Goal: Use online tool/utility: Utilize a website feature to perform a specific function

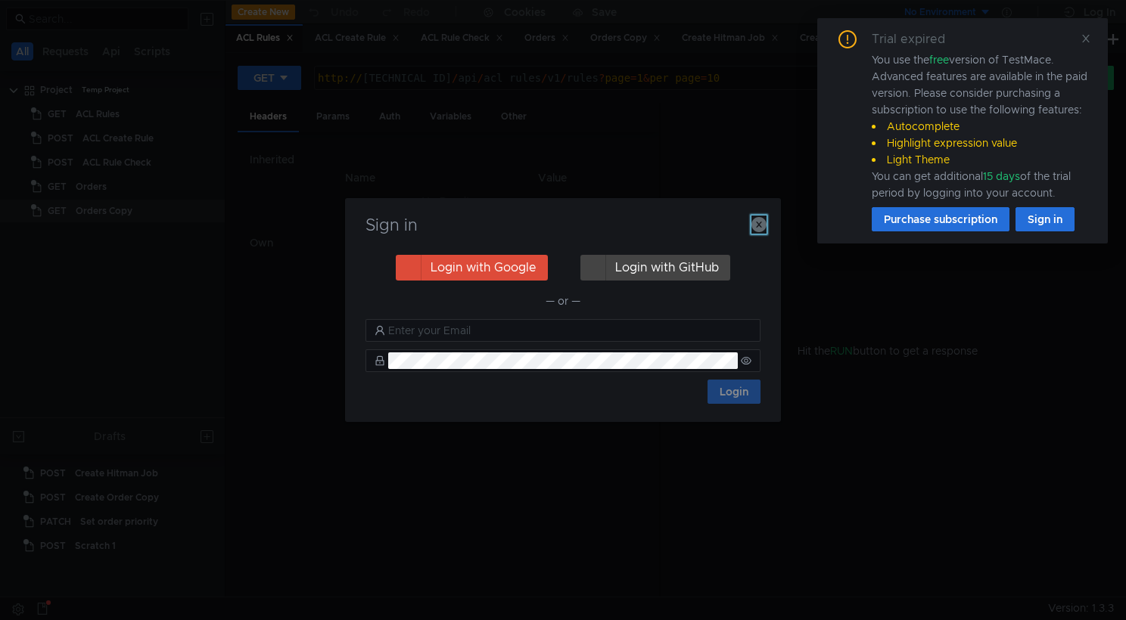
click at [761, 229] on icon "button" at bounding box center [758, 224] width 15 height 15
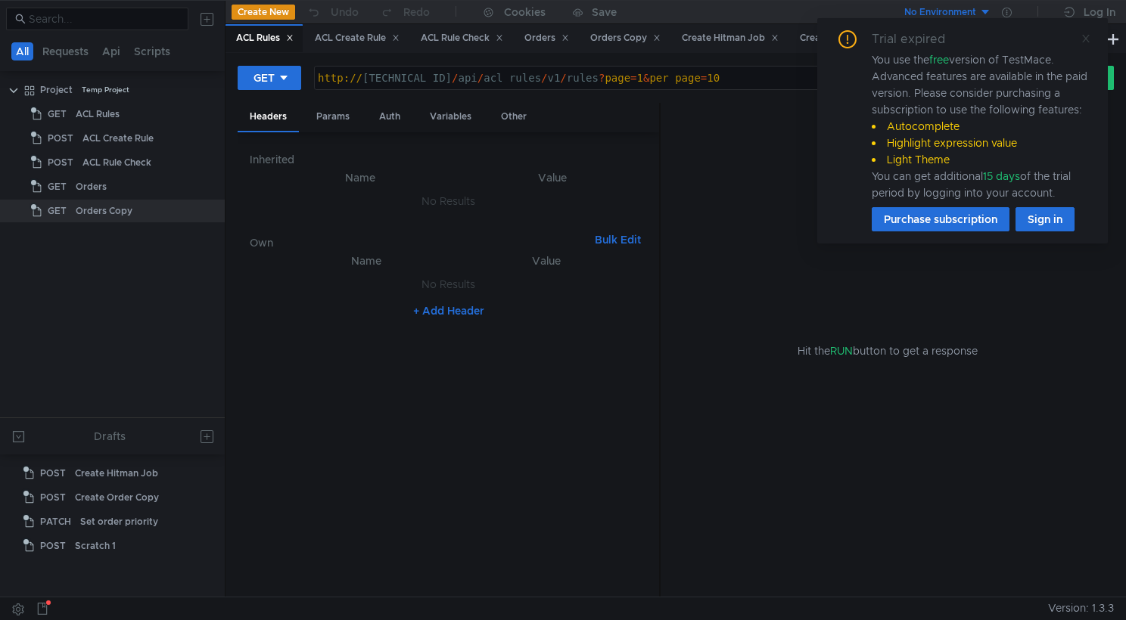
click at [1085, 35] on icon at bounding box center [1085, 38] width 11 height 11
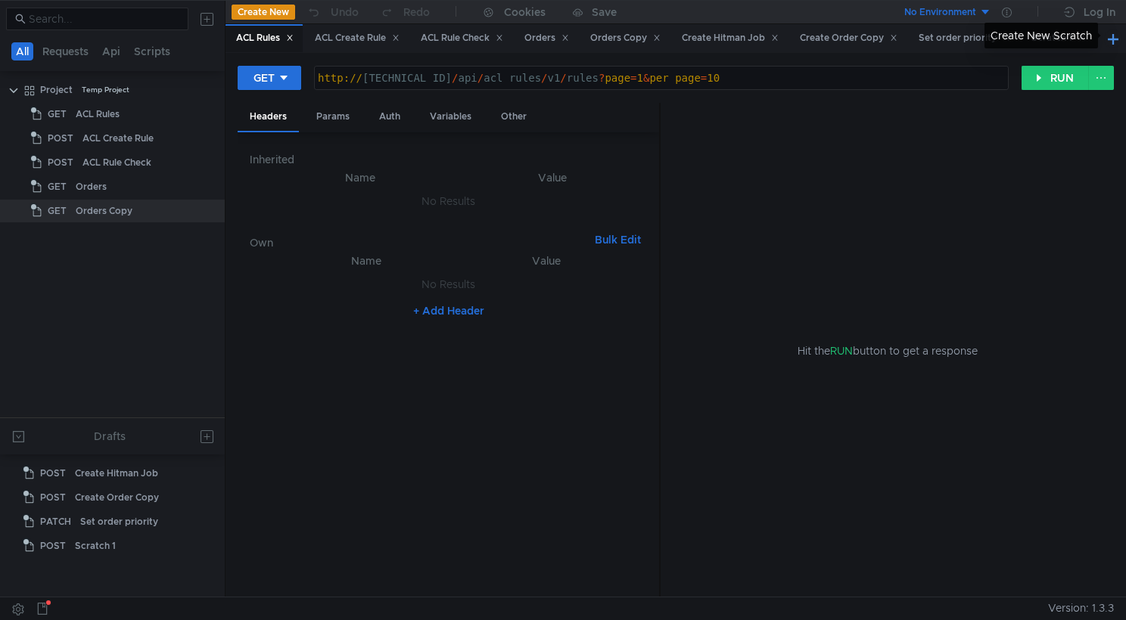
click at [1110, 38] on button at bounding box center [1113, 39] width 18 height 18
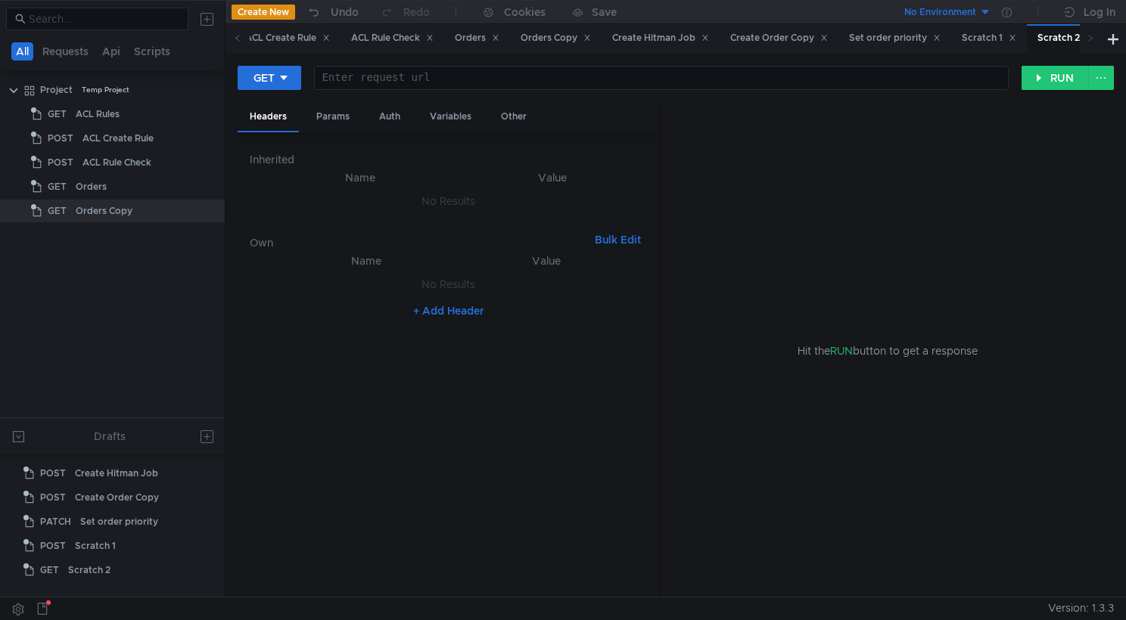
click at [496, 79] on div at bounding box center [661, 90] width 693 height 36
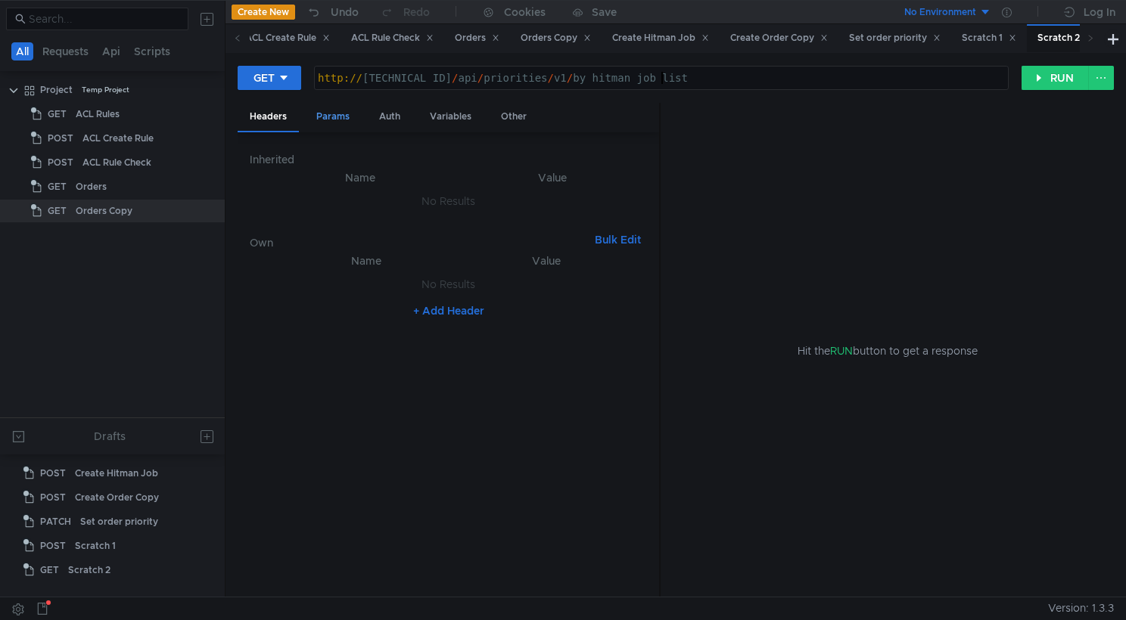
type textarea "[URL][TECHNICAL_ID]"
click at [319, 113] on div "Params" at bounding box center [333, 117] width 58 height 28
click at [255, 121] on div "Headers" at bounding box center [268, 117] width 61 height 28
click at [446, 126] on div "Variables" at bounding box center [451, 117] width 66 height 28
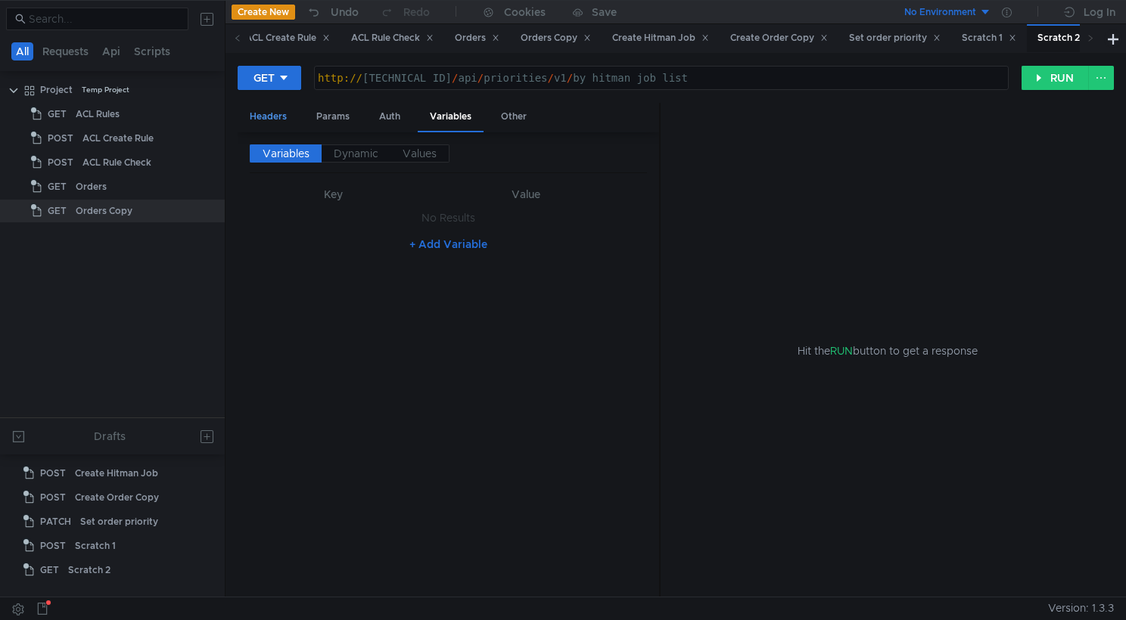
click at [272, 117] on div "Headers" at bounding box center [268, 117] width 61 height 28
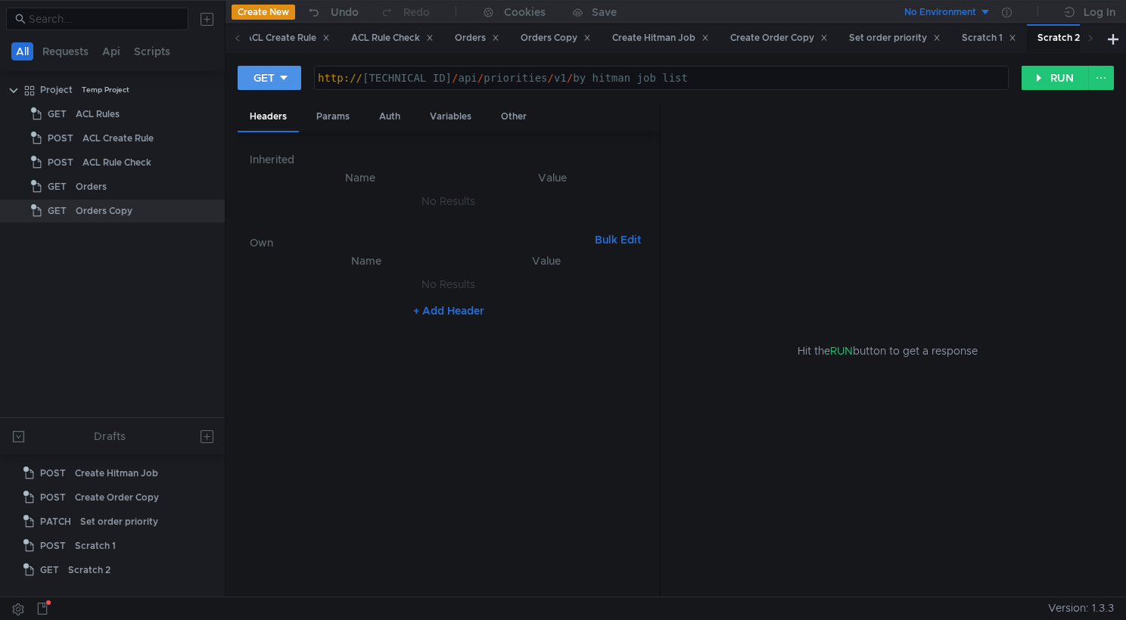
click at [283, 85] on div at bounding box center [283, 78] width 11 height 17
click at [283, 85] on div at bounding box center [563, 310] width 1126 height 620
click at [466, 314] on button "+ Add Header" at bounding box center [448, 311] width 83 height 18
click at [375, 289] on div at bounding box center [375, 300] width 169 height 36
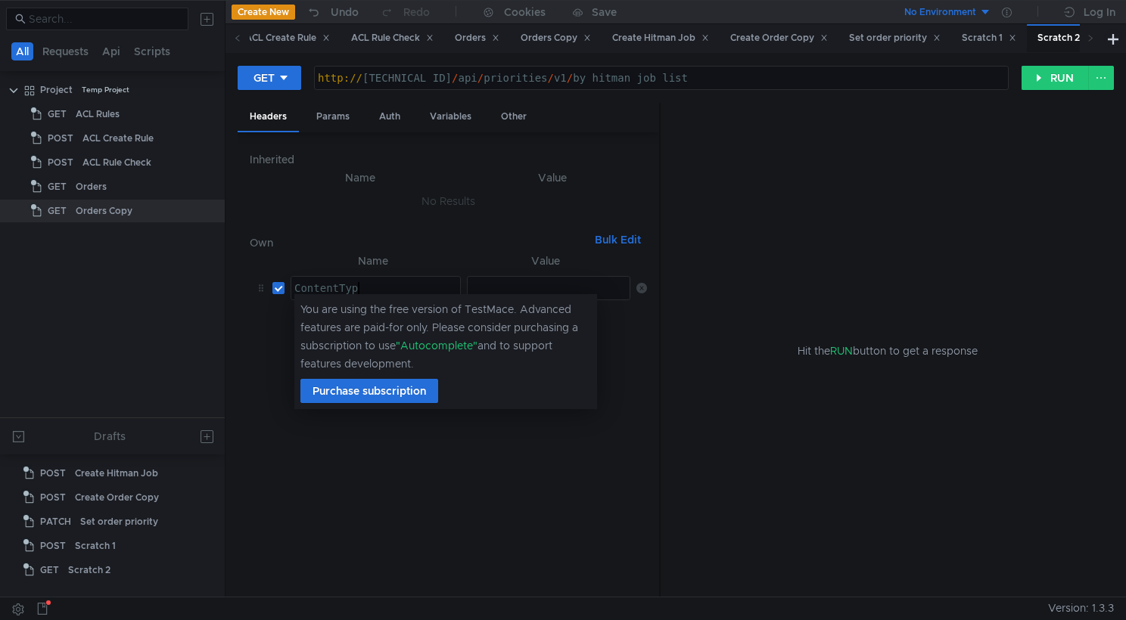
scroll to position [0, 5]
click at [342, 291] on div "ContentType" at bounding box center [375, 300] width 169 height 36
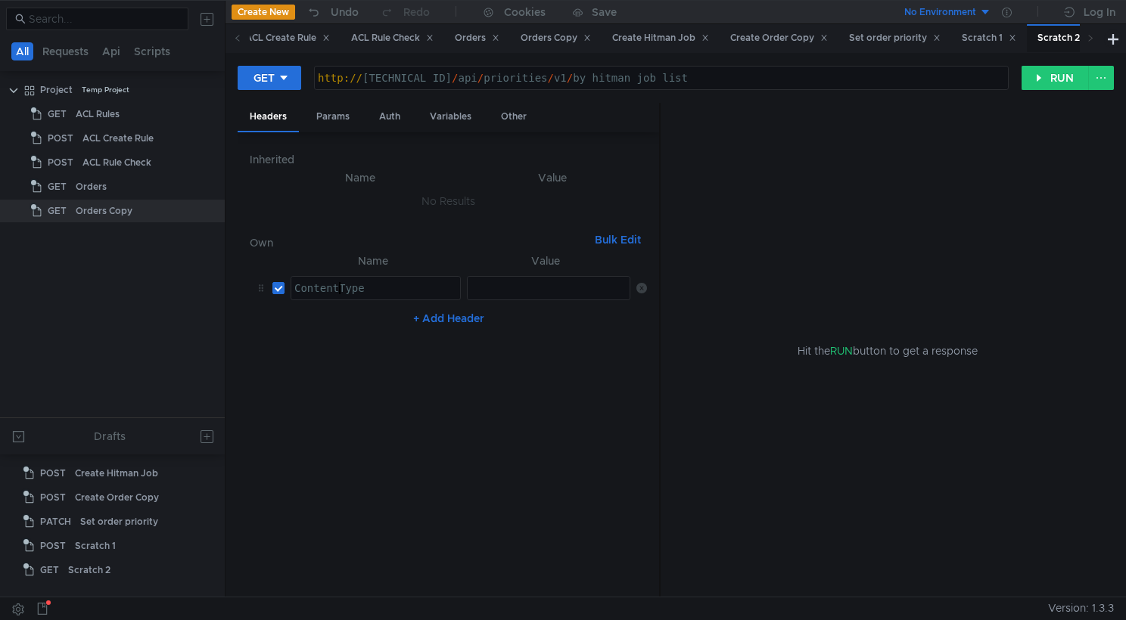
type textarea "ContentType"
click at [520, 301] on td "ההההההההההההההההההההההההההההההההההההההההההההההההההההההההההההההההההההההההההההההה…" at bounding box center [545, 288] width 169 height 36
click at [520, 296] on div at bounding box center [549, 300] width 163 height 36
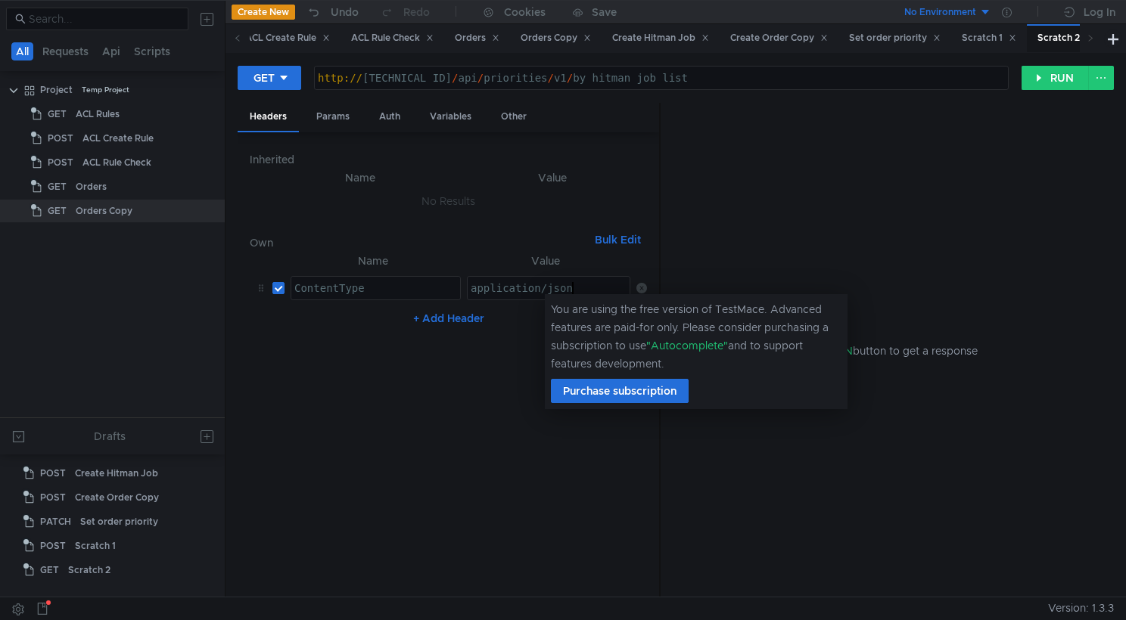
scroll to position [0, 7]
type textarea "application/json"
click at [488, 391] on nz-table "Name Value ContentType ContentType הההההההההההההההההההההההההההההההההההההההההההה…" at bounding box center [448, 419] width 397 height 334
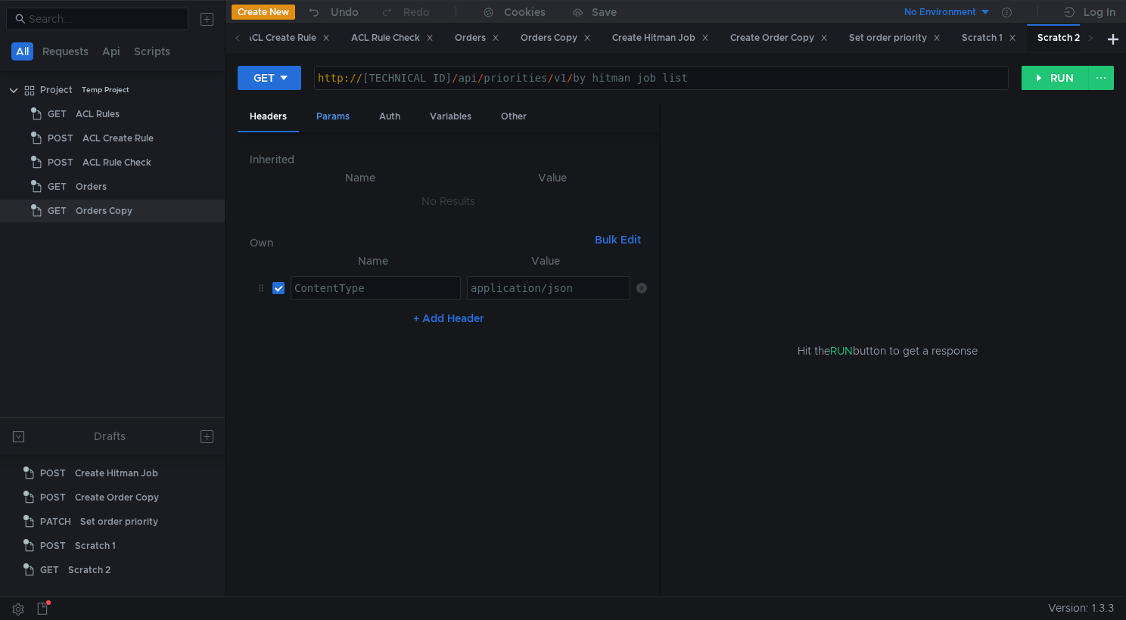
click at [349, 123] on div "Params" at bounding box center [333, 117] width 58 height 28
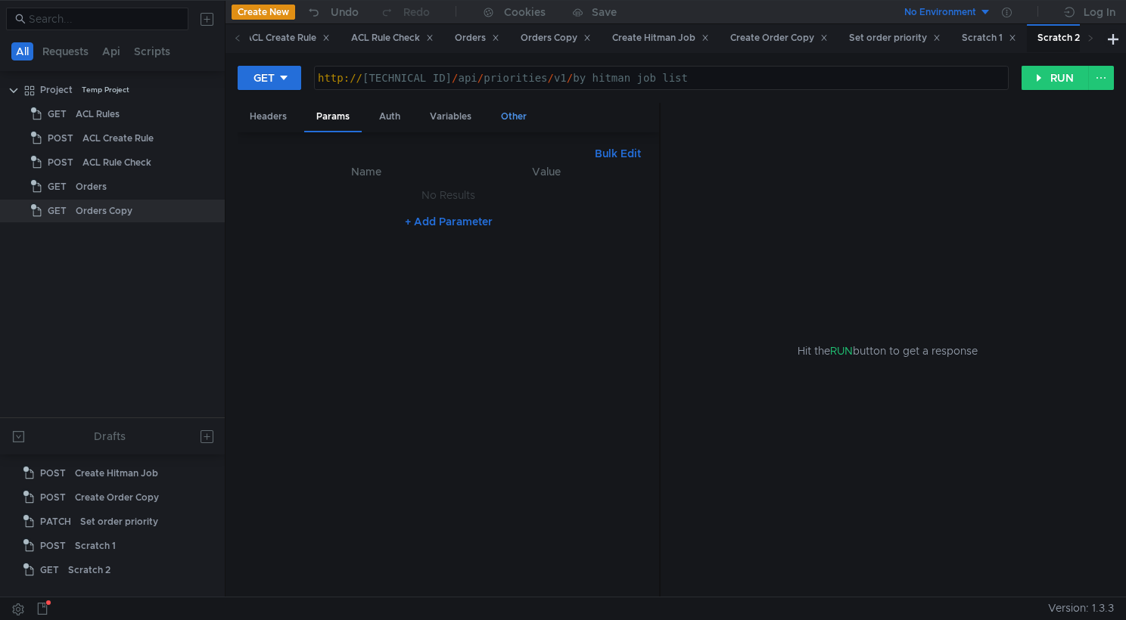
click at [514, 120] on div "Other" at bounding box center [514, 117] width 50 height 28
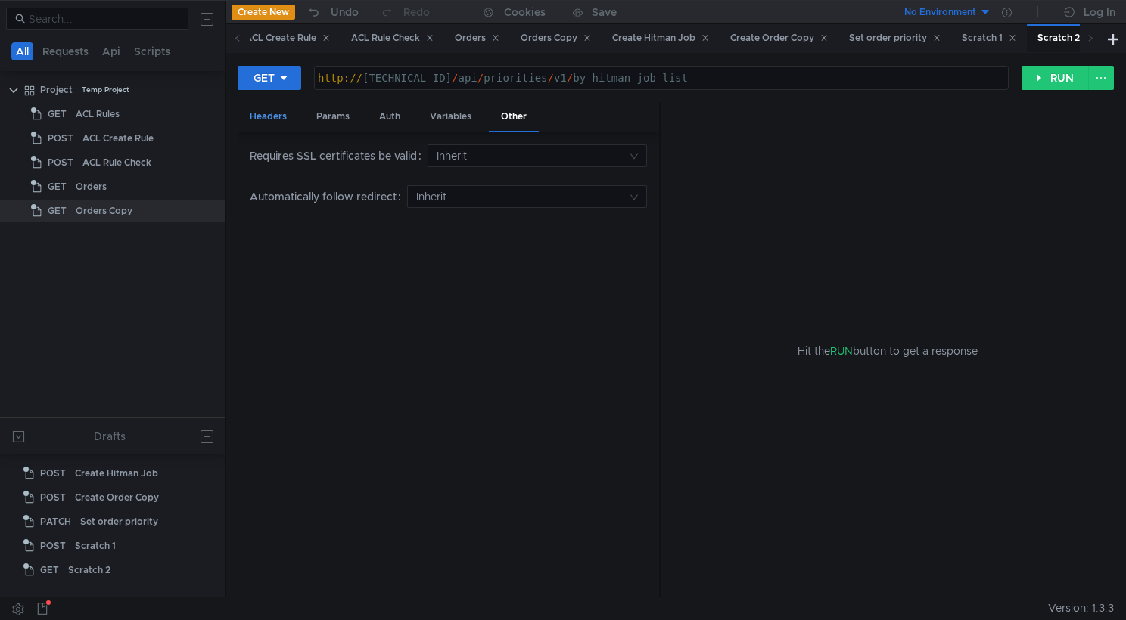
click at [286, 117] on div "Headers" at bounding box center [268, 117] width 61 height 28
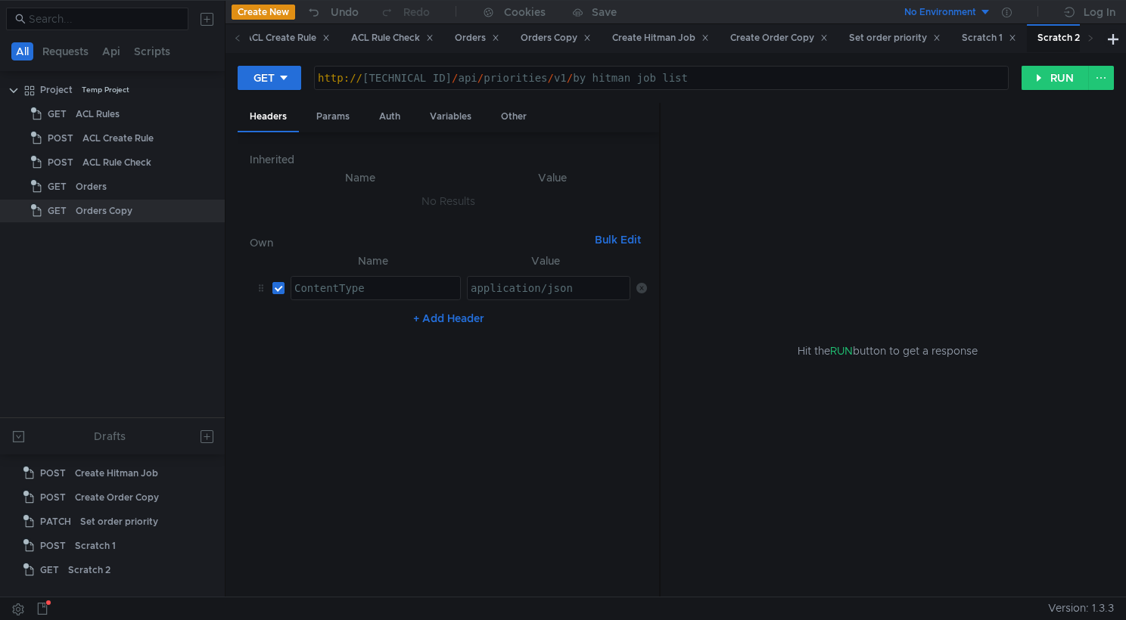
click at [340, 286] on div "ContentType" at bounding box center [375, 300] width 169 height 36
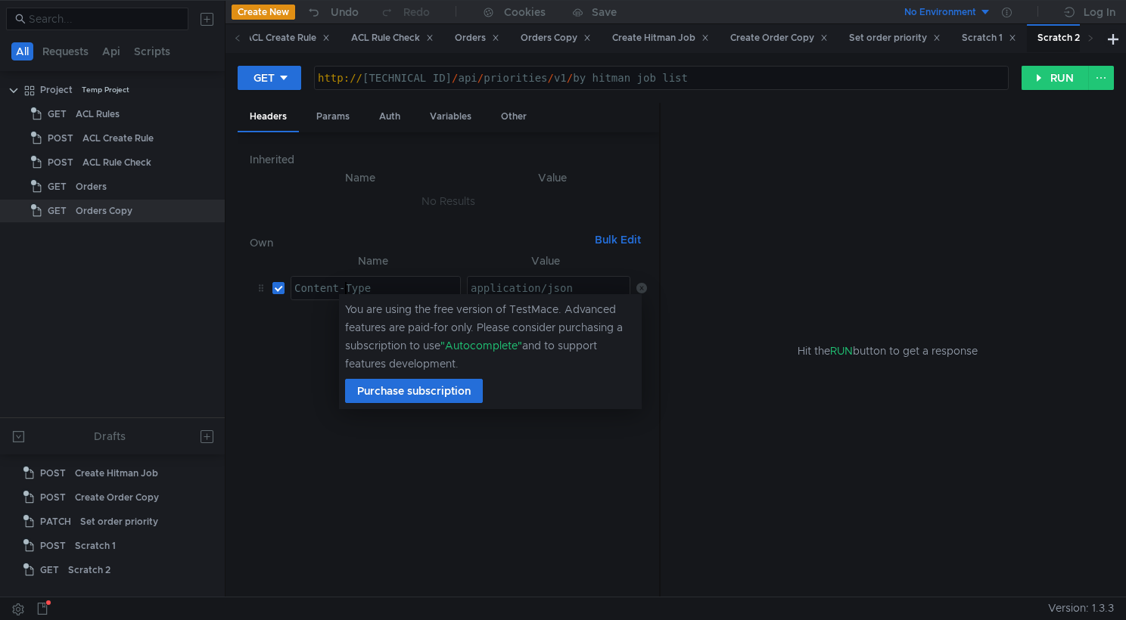
scroll to position [0, 5]
type textarea "Content-Type"
click at [290, 366] on nz-table "Name Value Content-Type Content-Type הההההההההההההההההההההההההההההההההההההההההה…" at bounding box center [448, 419] width 397 height 334
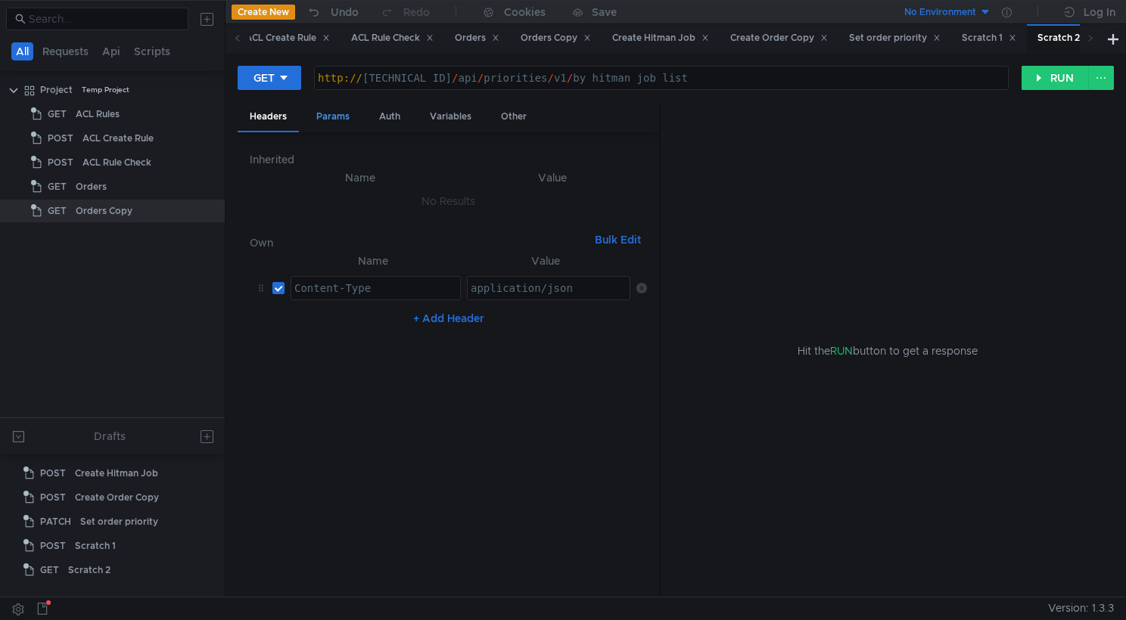
click at [338, 122] on div "Params" at bounding box center [333, 117] width 58 height 28
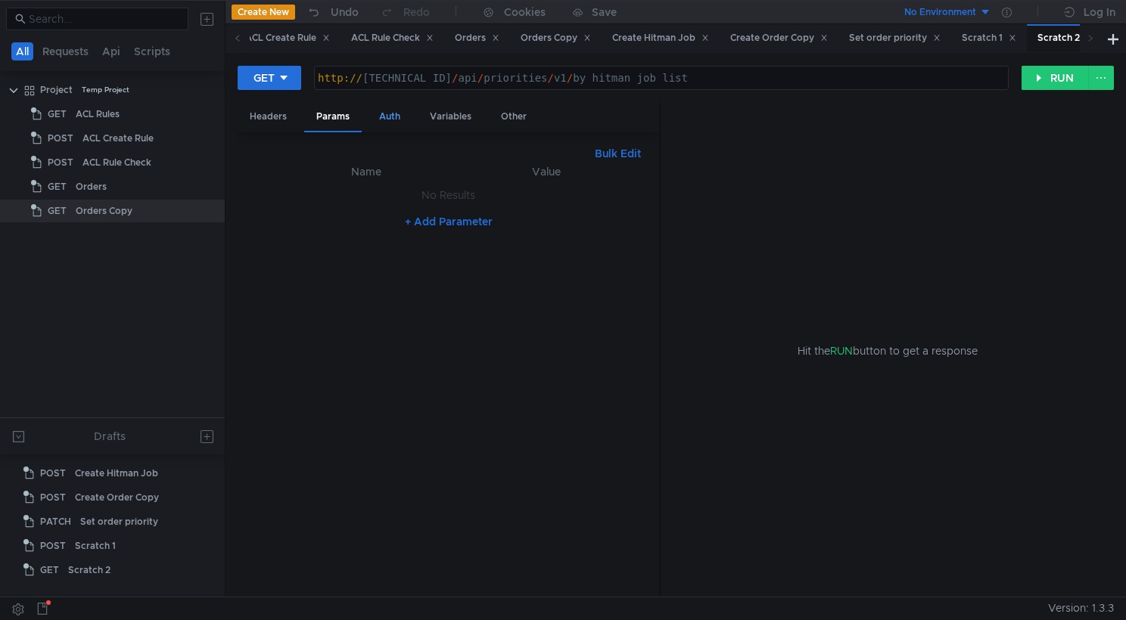
click at [393, 120] on div "Auth" at bounding box center [389, 117] width 45 height 28
click at [455, 118] on div "Variables" at bounding box center [451, 117] width 66 height 28
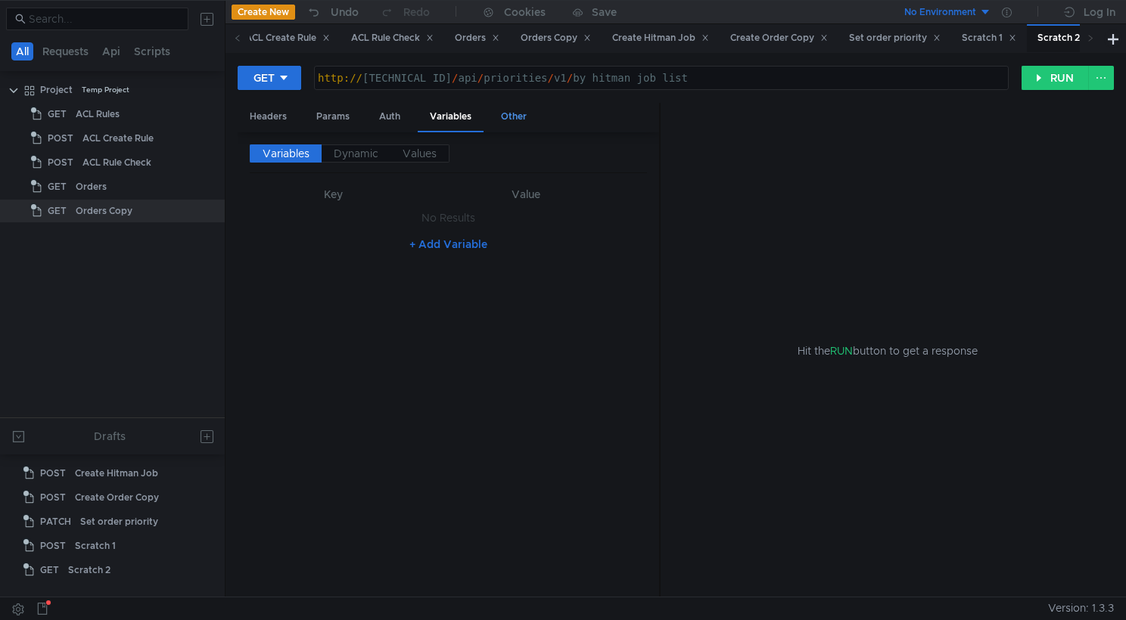
click at [514, 118] on div "Other" at bounding box center [514, 117] width 50 height 28
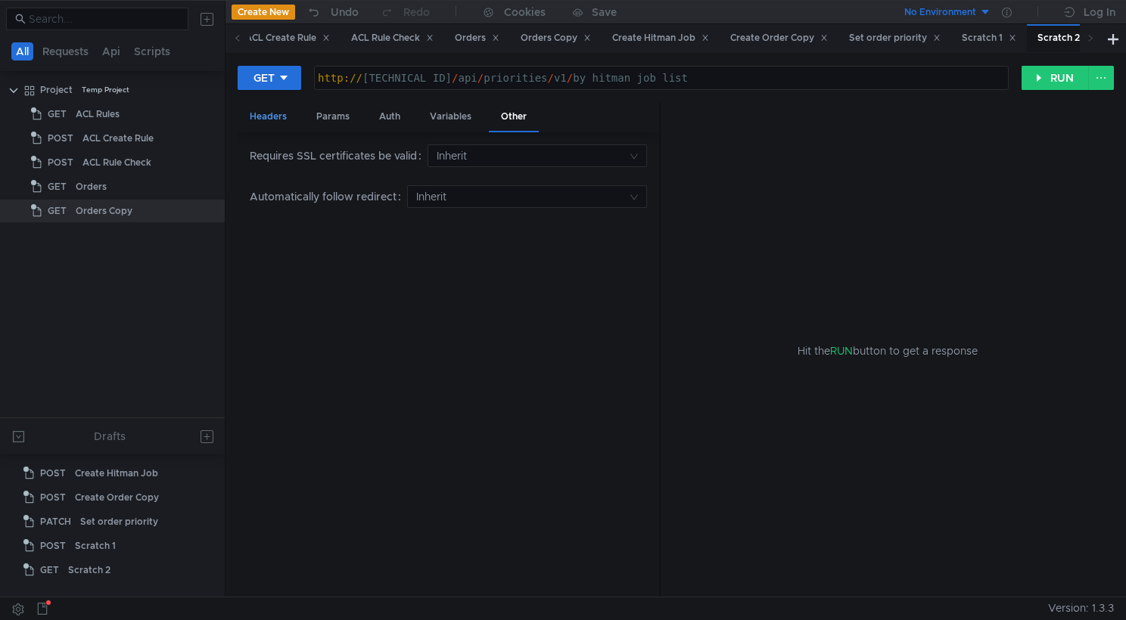
click at [258, 119] on div "Headers" at bounding box center [268, 117] width 61 height 28
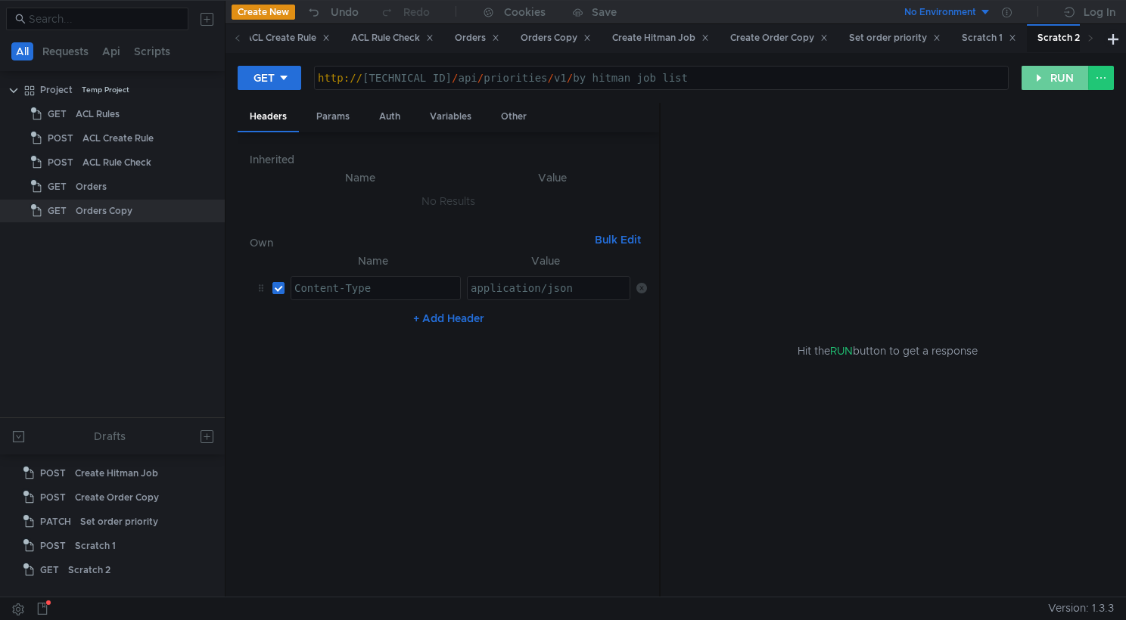
click at [1043, 84] on button "RUN" at bounding box center [1054, 78] width 67 height 24
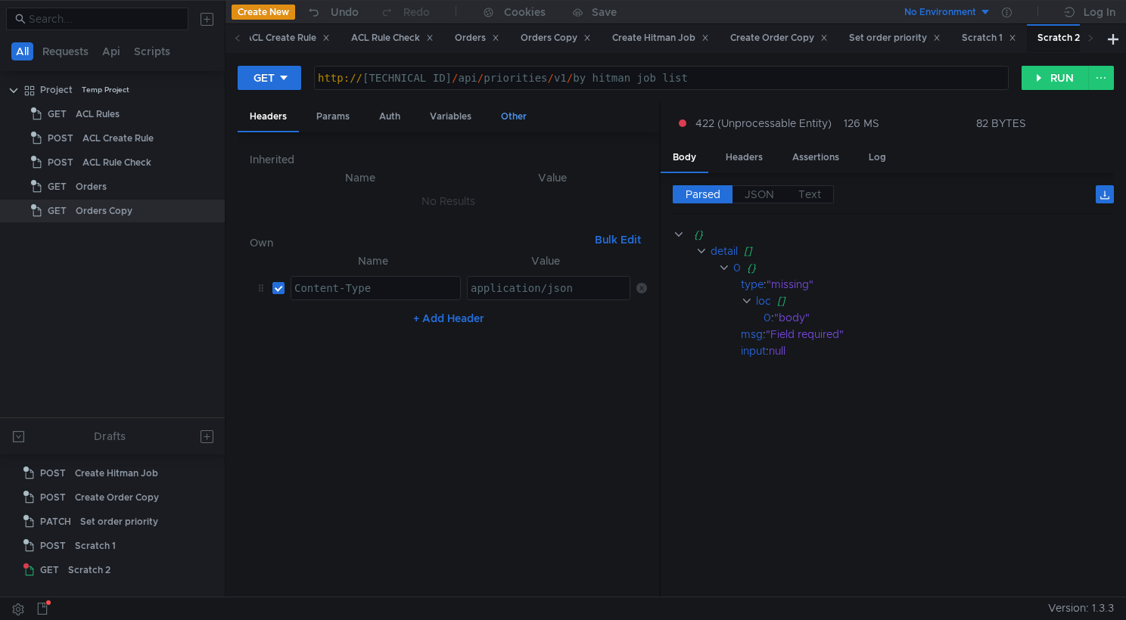
click at [508, 118] on div "Other" at bounding box center [514, 117] width 50 height 28
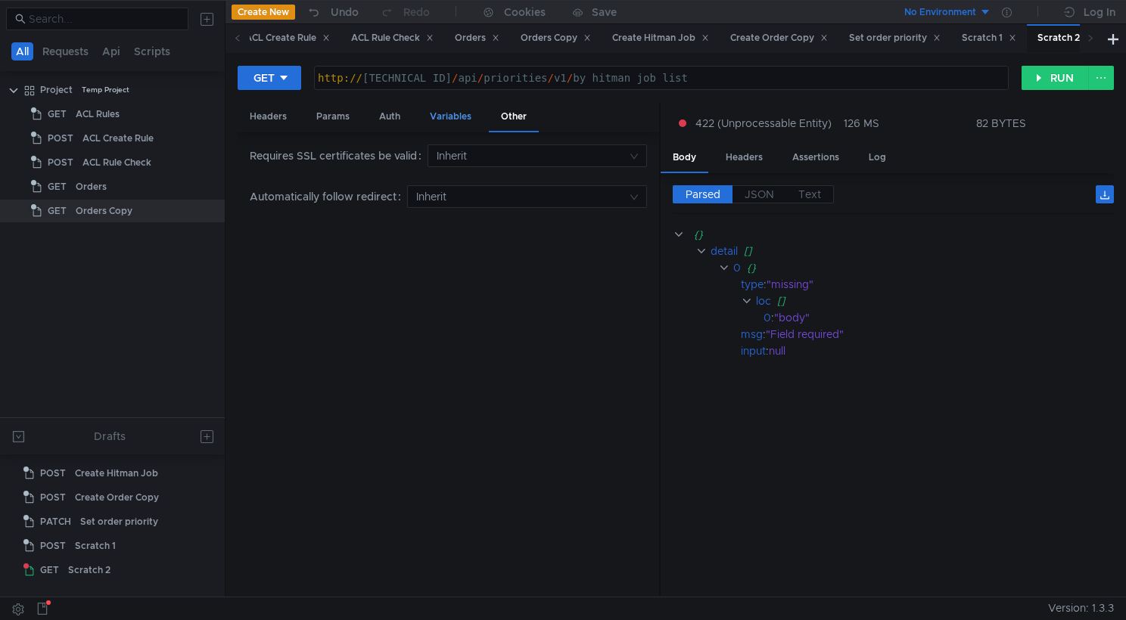
click at [455, 118] on div "Variables" at bounding box center [451, 117] width 66 height 28
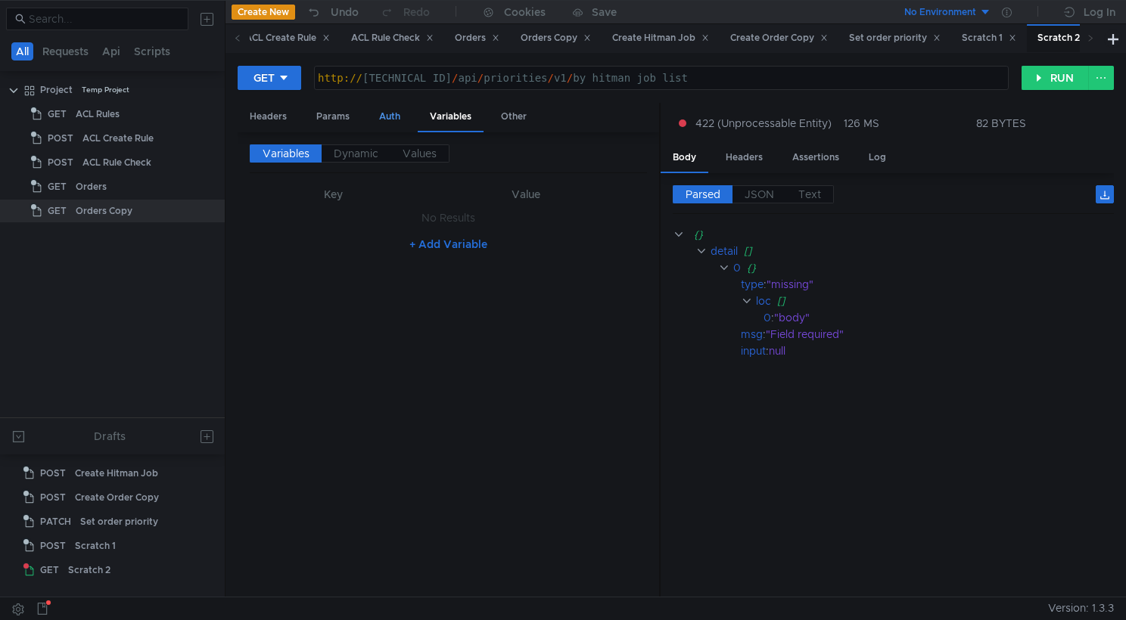
click at [400, 118] on div "Auth" at bounding box center [389, 117] width 45 height 28
click at [346, 113] on div "Params" at bounding box center [333, 117] width 58 height 28
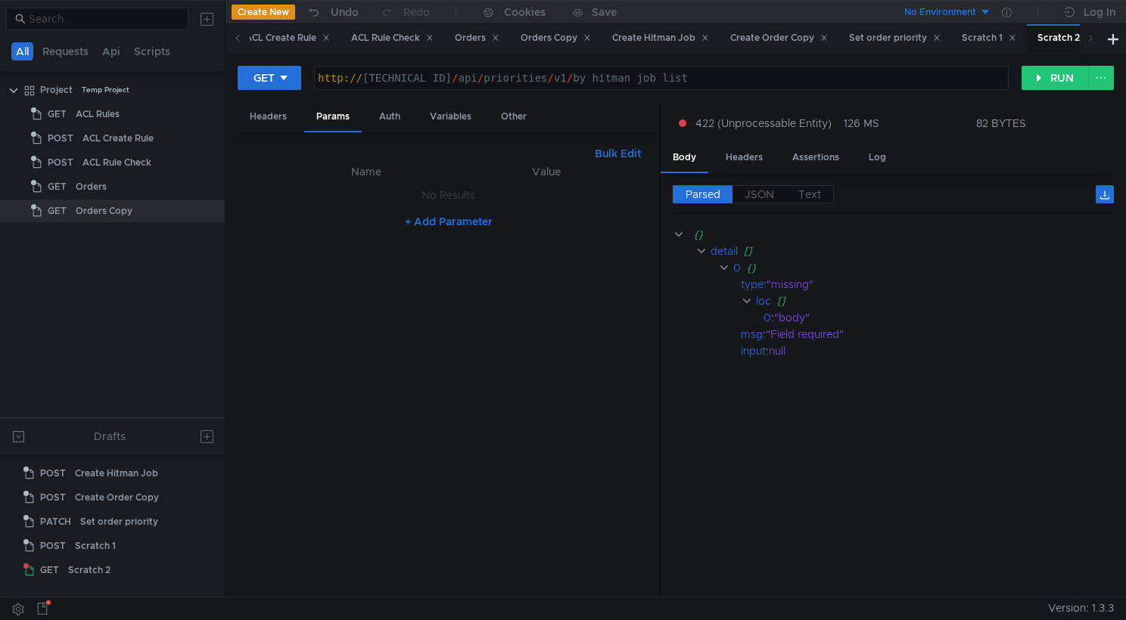
click at [445, 222] on button "+ Add Parameter" at bounding box center [449, 222] width 100 height 18
click at [636, 194] on icon at bounding box center [641, 199] width 11 height 11
click at [279, 117] on div "Headers" at bounding box center [268, 117] width 61 height 28
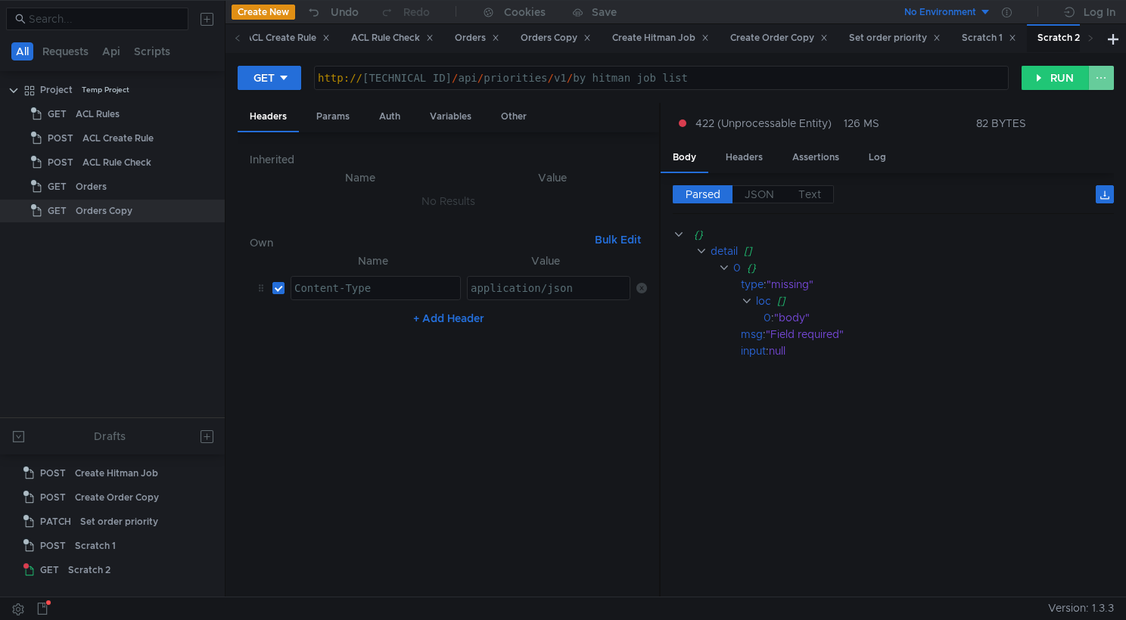
click at [1096, 79] on button at bounding box center [1101, 78] width 26 height 24
click at [983, 375] on div at bounding box center [563, 310] width 1126 height 620
click at [284, 76] on icon at bounding box center [285, 78] width 8 height 5
click at [284, 76] on div at bounding box center [563, 310] width 1126 height 620
click at [216, 210] on div at bounding box center [201, 211] width 39 height 23
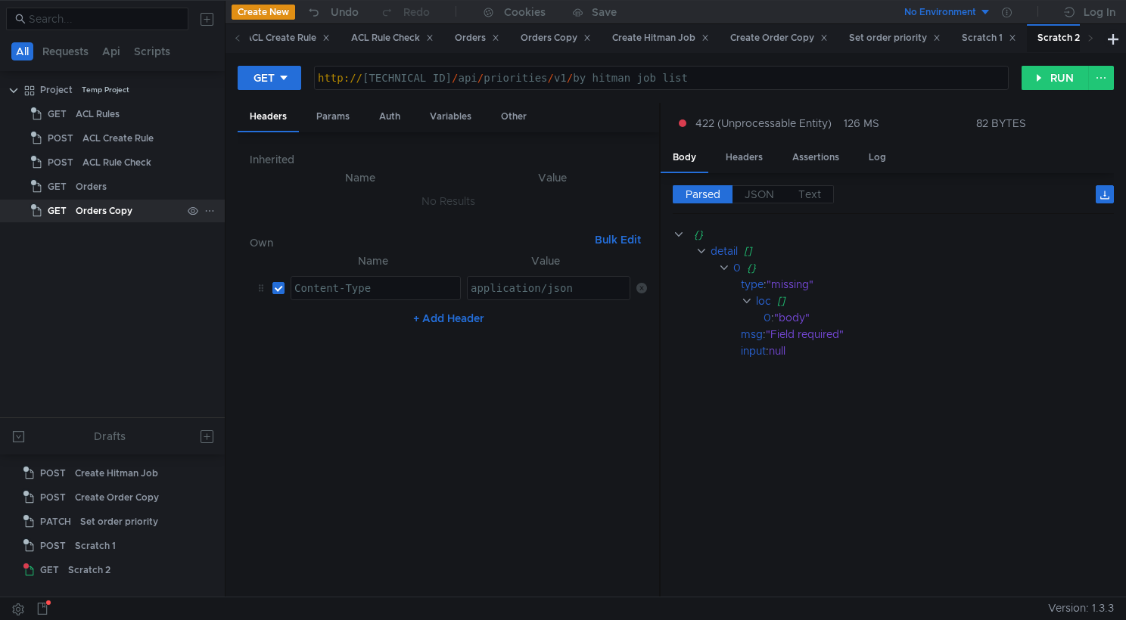
click at [213, 210] on icon at bounding box center [210, 211] width 8 height 2
